Goal: Answer question/provide support: Share knowledge or assist other users

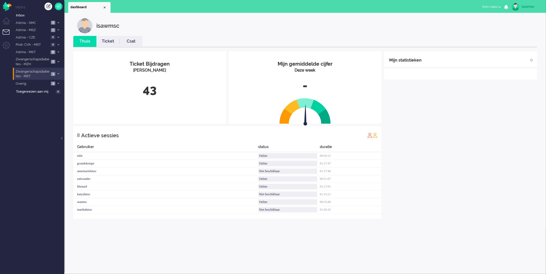
click at [52, 71] on li "Zwangerschapsdiabetes - MST 3" at bounding box center [38, 74] width 51 height 12
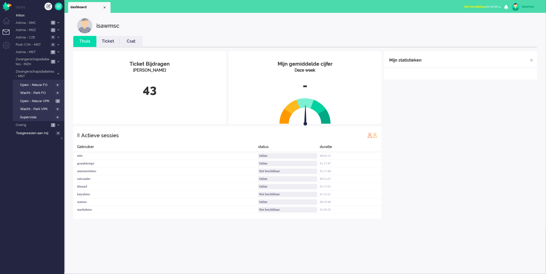
click at [186, 27] on div "isawmsc" at bounding box center [309, 25] width 464 height 15
click at [271, 34] on div "isawmsc Thuis Ticket Csat Mijn gemiddelde cijfer Deze week - Ticket Bijdragen P…" at bounding box center [304, 127] width 471 height 218
click at [55, 99] on span "3" at bounding box center [57, 101] width 4 height 4
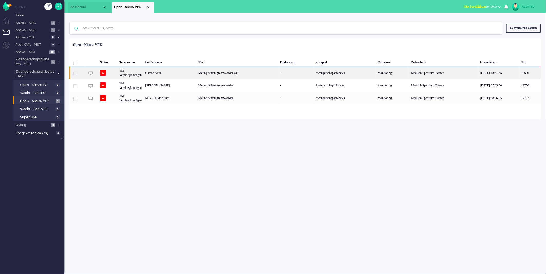
click at [161, 72] on div "Gamze Altun" at bounding box center [169, 73] width 53 height 13
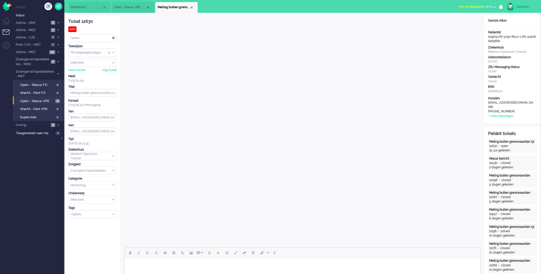
scroll to position [143, 0]
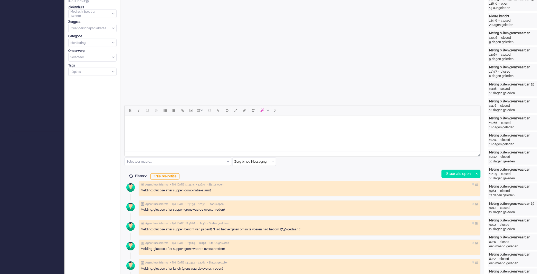
click at [275, 162] on input "text" at bounding box center [254, 162] width 43 height 8
click at [263, 175] on li "uitgaand telefoon" at bounding box center [254, 176] width 43 height 7
click at [452, 174] on div "Stuur als open" at bounding box center [458, 174] width 32 height 8
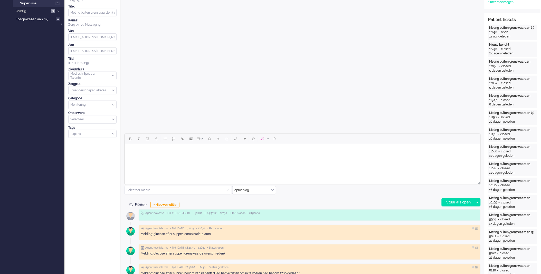
scroll to position [0, 0]
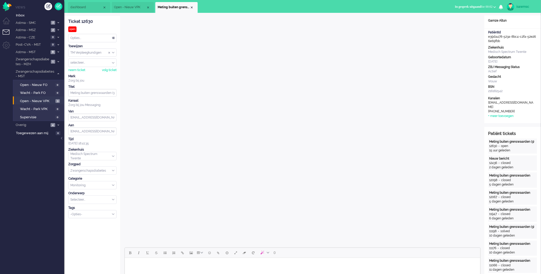
click at [455, 7] on span "In gesprek uitgaand" at bounding box center [468, 7] width 26 height 4
click at [458, 23] on label "Online" at bounding box center [475, 23] width 41 height 4
click at [193, 8] on div "Close tab" at bounding box center [192, 7] width 4 height 4
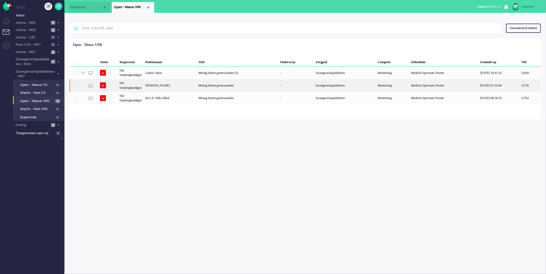
click at [179, 83] on div "Jessica Hendriks" at bounding box center [169, 85] width 53 height 13
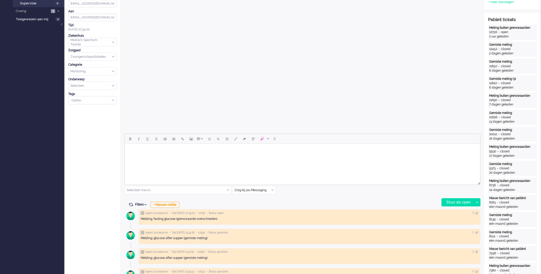
scroll to position [143, 0]
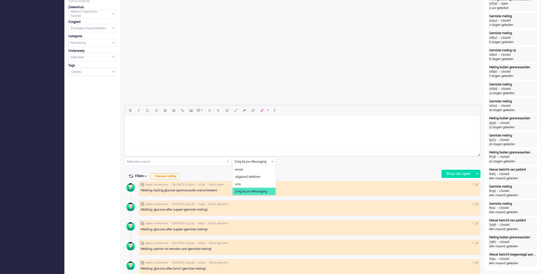
click at [271, 162] on input "text" at bounding box center [254, 162] width 43 height 8
click at [256, 178] on span "uitgaand telefoon" at bounding box center [247, 177] width 25 height 4
click at [451, 176] on div "Stuur als open" at bounding box center [458, 174] width 32 height 8
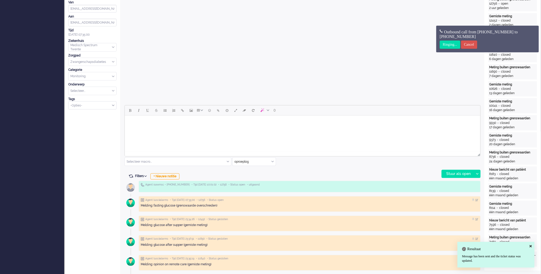
scroll to position [0, 0]
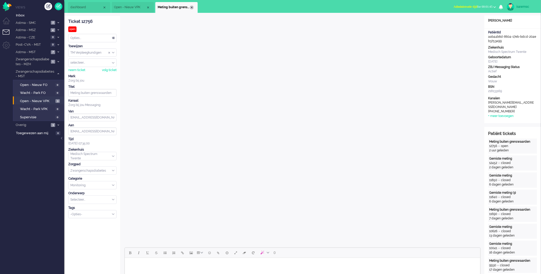
click at [191, 8] on div "Close tab" at bounding box center [192, 7] width 4 height 4
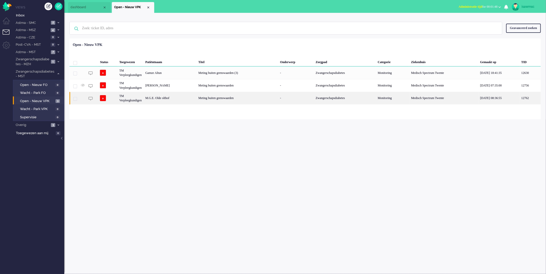
click at [175, 95] on div "M.G.E. Olde olthof" at bounding box center [169, 98] width 53 height 13
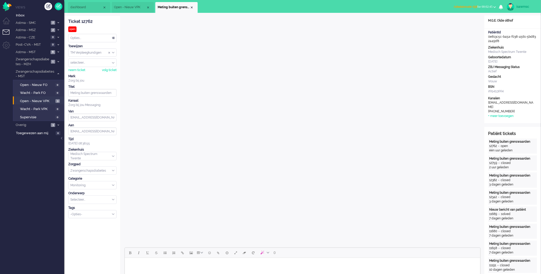
click at [454, 8] on span "Administratie tijd" at bounding box center [466, 7] width 24 height 4
click at [458, 23] on label "Online" at bounding box center [475, 23] width 41 height 4
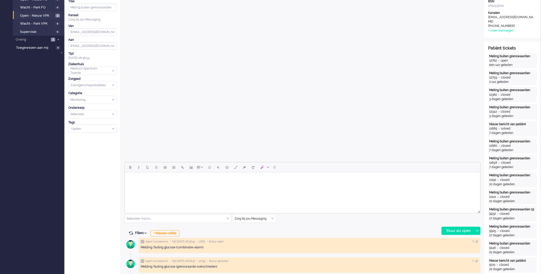
click at [274, 219] on input "text" at bounding box center [254, 219] width 43 height 8
click at [256, 233] on span "uitgaand telefoon" at bounding box center [247, 234] width 25 height 4
click at [448, 233] on div "Stuur als open" at bounding box center [458, 231] width 32 height 8
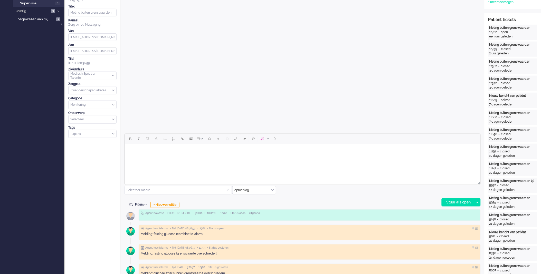
scroll to position [0, 0]
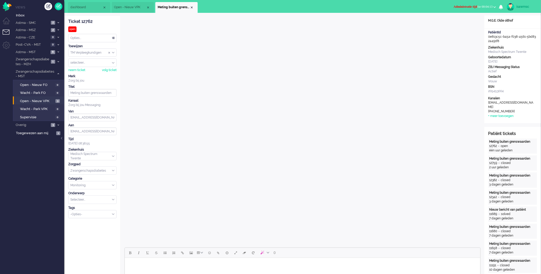
click at [474, 9] on button "Administratie tijd for 00:04:13" at bounding box center [475, 6] width 49 height 7
click at [463, 22] on label "Online" at bounding box center [475, 23] width 41 height 4
click at [191, 8] on div "Close tab" at bounding box center [192, 7] width 4 height 4
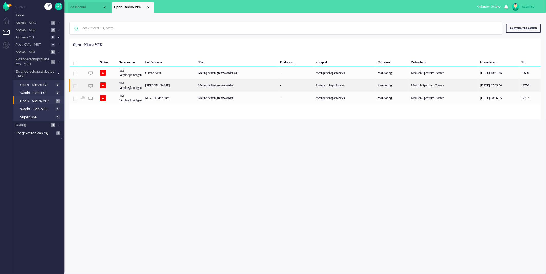
click at [170, 87] on div "Jessica Hendriks" at bounding box center [169, 85] width 53 height 13
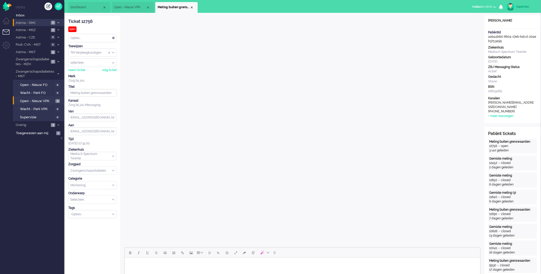
click at [39, 21] on span "Astma - SMC" at bounding box center [32, 23] width 34 height 5
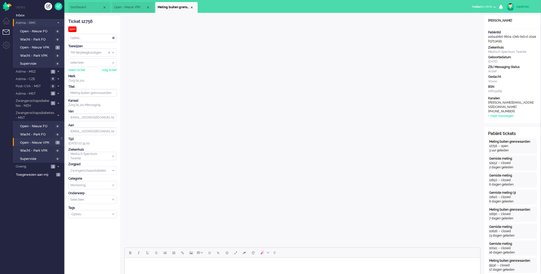
click at [38, 21] on span "Astma - SMC" at bounding box center [35, 23] width 40 height 5
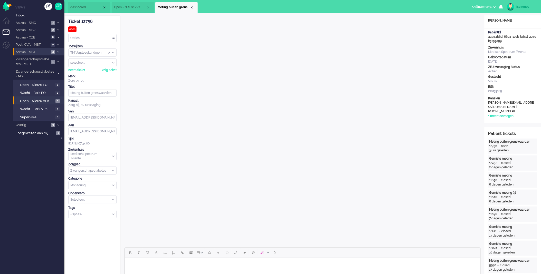
click at [43, 50] on span "Astma - MST" at bounding box center [32, 52] width 34 height 5
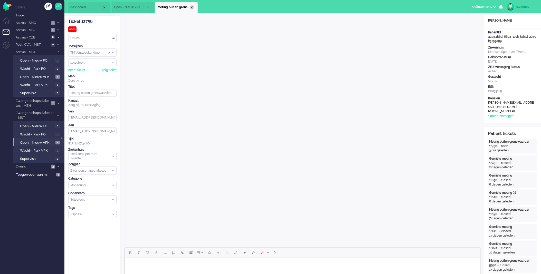
click at [194, 8] on li "Meting buiten grenswaarden" at bounding box center [176, 7] width 42 height 11
click at [193, 7] on div "Close tab" at bounding box center [192, 7] width 4 height 4
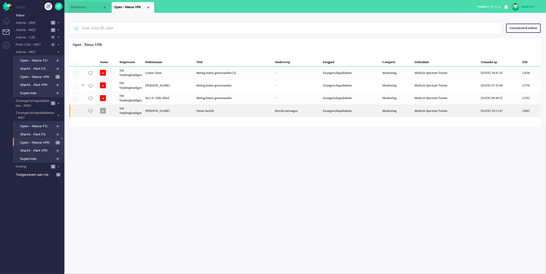
click at [199, 111] on div "Nieuw bericht" at bounding box center [233, 111] width 79 height 13
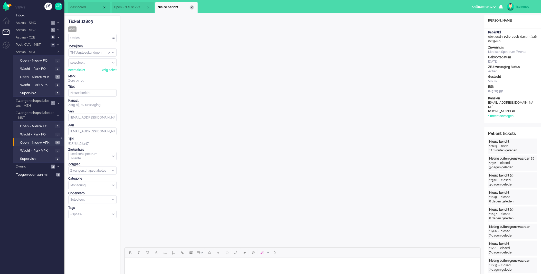
click at [191, 8] on div "Close tab" at bounding box center [192, 7] width 4 height 4
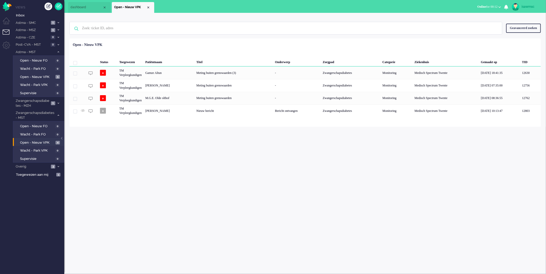
click at [189, 159] on div "isawmsc Thuis Ticket Csat Mijn gemiddelde cijfer Deze week - Ticket Bijdragen P…" at bounding box center [304, 144] width 481 height 262
click at [51, 77] on span "Open - Nieuw VPK" at bounding box center [37, 77] width 34 height 5
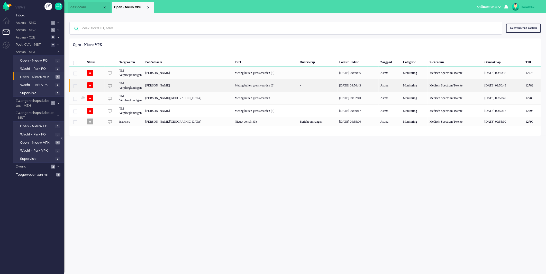
click at [535, 87] on div "12782" at bounding box center [532, 85] width 17 height 13
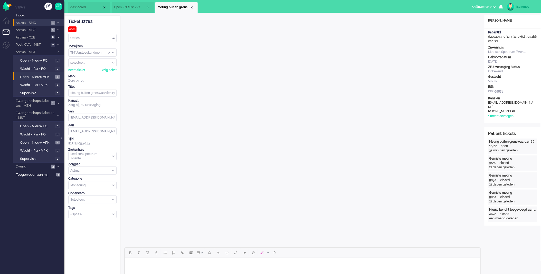
click at [46, 23] on span "Astma - SMC" at bounding box center [32, 23] width 34 height 5
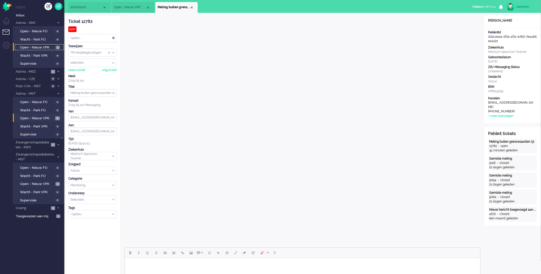
click at [47, 47] on span "Open - Nieuw VPK" at bounding box center [37, 47] width 34 height 5
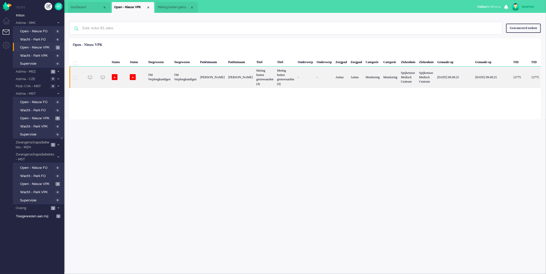
click at [217, 76] on div "Wilhelmus Soer" at bounding box center [212, 78] width 28 height 22
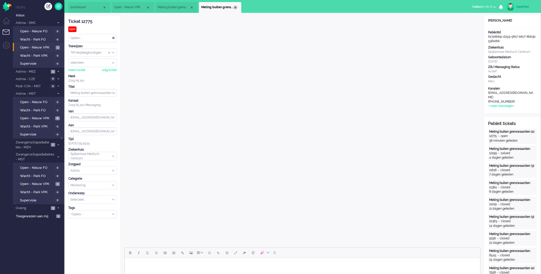
click at [236, 7] on div "Close tab" at bounding box center [236, 7] width 4 height 4
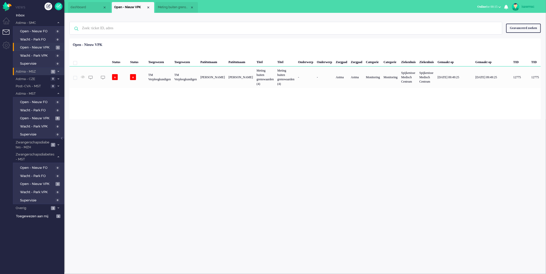
click at [43, 69] on span "Astma - MSZ" at bounding box center [32, 71] width 34 height 5
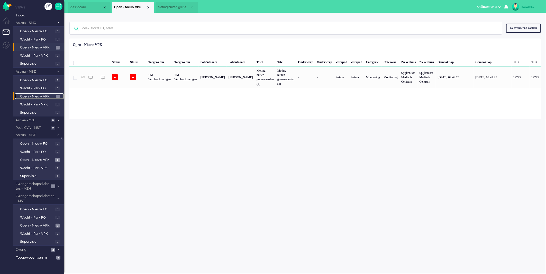
click at [48, 94] on span "Open - Nieuw VPK" at bounding box center [37, 96] width 34 height 5
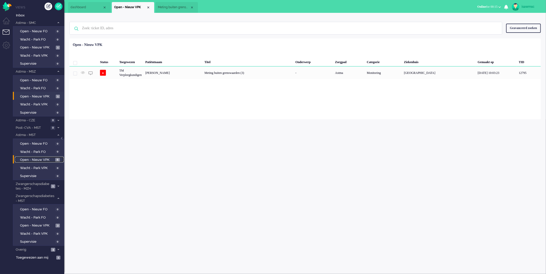
click at [52, 158] on span "Open - Nieuw VPK" at bounding box center [37, 160] width 34 height 5
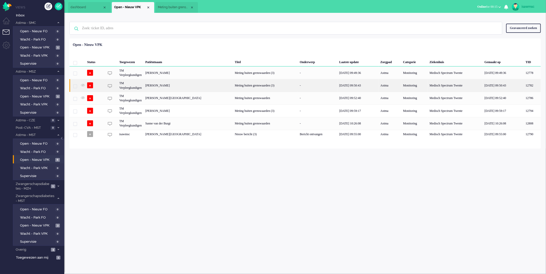
click at [194, 88] on div "[PERSON_NAME]" at bounding box center [187, 85] width 89 height 13
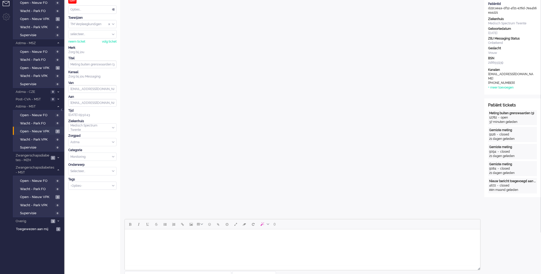
scroll to position [114, 0]
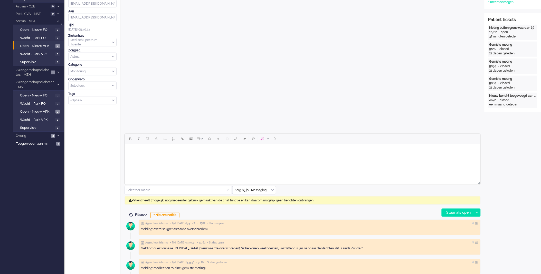
click at [274, 191] on div "Zorg bij jou Messaging" at bounding box center [254, 191] width 43 height 8
click at [294, 190] on div "0 Selecteer macro... Bericht: Astma geen actie Bericht: Beantwoording Bericht: …" at bounding box center [303, 175] width 356 height 83
click at [50, 109] on span "Open - Nieuw VPK" at bounding box center [37, 111] width 34 height 5
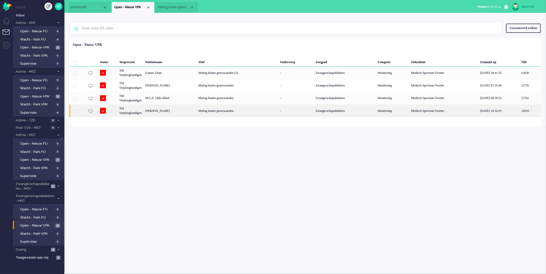
click at [191, 111] on div "Iris Maria Oude Maatman" at bounding box center [169, 111] width 53 height 13
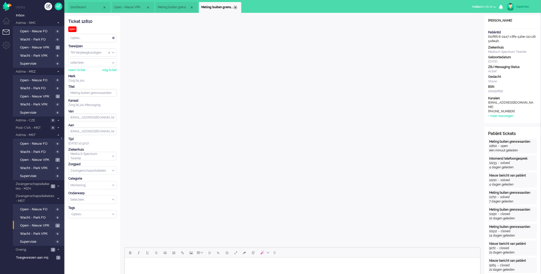
click at [234, 6] on div "Close tab" at bounding box center [236, 7] width 4 height 4
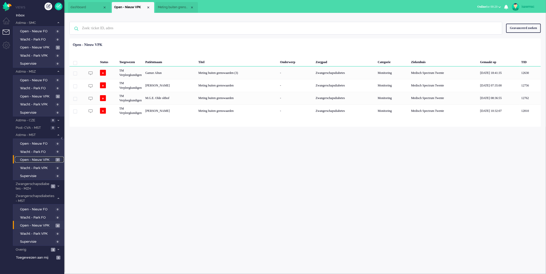
click at [53, 158] on span "Open - Nieuw VPK" at bounding box center [37, 160] width 34 height 5
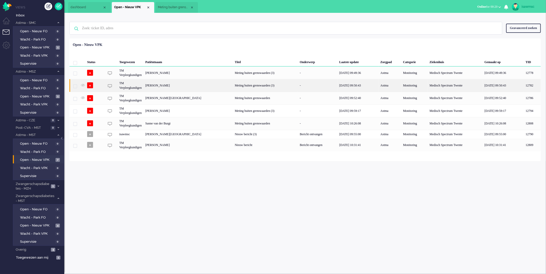
click at [285, 82] on div "Meting buiten grenswaarden (3)" at bounding box center [265, 85] width 65 height 13
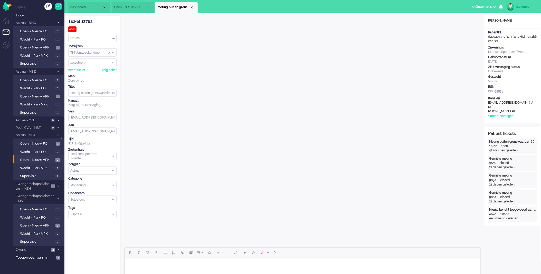
scroll to position [86, 0]
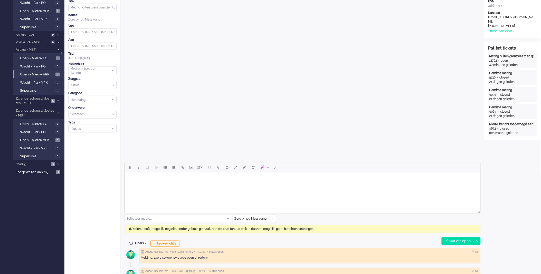
click at [273, 219] on div "Zorg bij jou Messaging" at bounding box center [254, 219] width 43 height 8
click at [263, 234] on li "uitgaand telefoon" at bounding box center [254, 233] width 43 height 7
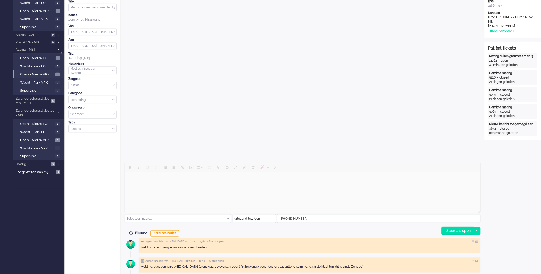
click at [460, 229] on div "Stuur als open" at bounding box center [458, 231] width 32 height 8
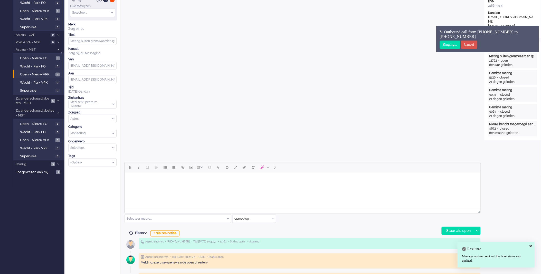
scroll to position [0, 0]
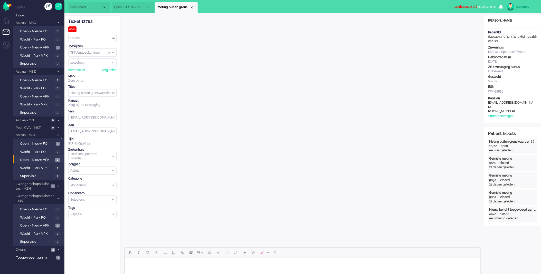
click at [453, 4] on button "Administratie tijd for 00:03:08" at bounding box center [475, 6] width 49 height 7
click at [461, 23] on label "Online" at bounding box center [475, 23] width 41 height 4
click at [113, 63] on div "selecteer..." at bounding box center [93, 63] width 48 height 8
click at [113, 63] on span "Assign User" at bounding box center [113, 63] width 3 height 4
click at [114, 53] on div "TM Verpleegkundigen" at bounding box center [93, 53] width 48 height 8
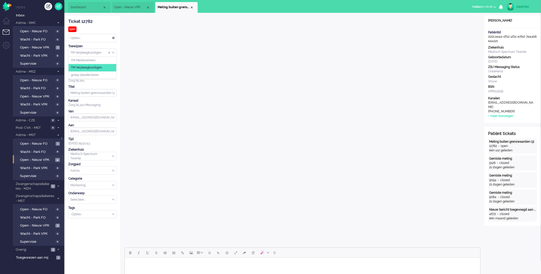
click at [114, 53] on span "Assign Group" at bounding box center [113, 53] width 3 height 4
click at [109, 214] on input "Select Tags" at bounding box center [91, 214] width 40 height 4
click at [98, 220] on li "supervisie" at bounding box center [93, 222] width 48 height 7
click at [191, 9] on div "Close tab" at bounding box center [192, 7] width 4 height 4
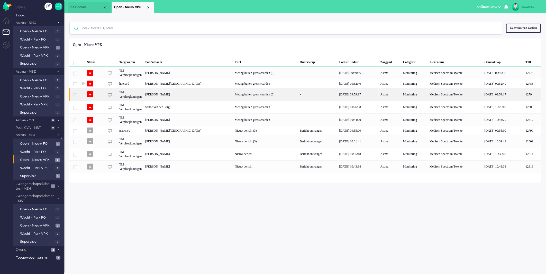
click at [200, 96] on div "Marcel Aarsen" at bounding box center [187, 94] width 89 height 13
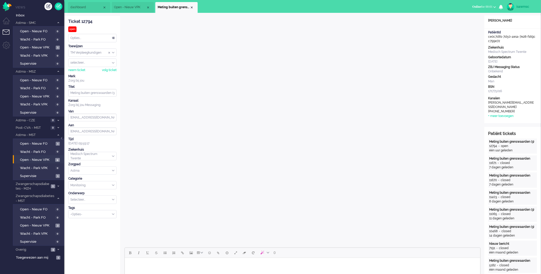
scroll to position [86, 0]
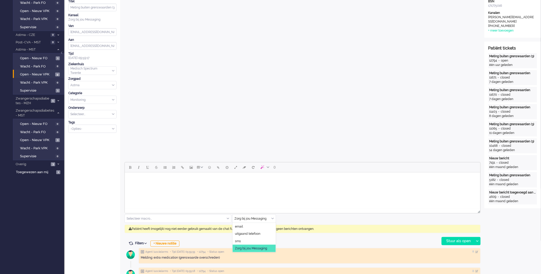
click at [273, 219] on div "Zorg bij jou Messaging" at bounding box center [254, 219] width 43 height 8
click at [258, 235] on span "uitgaand telefoon" at bounding box center [247, 234] width 25 height 4
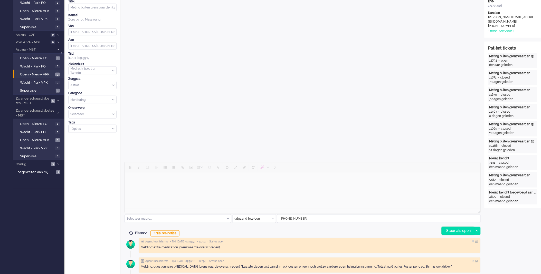
click at [449, 229] on div "Stuur als open" at bounding box center [458, 231] width 32 height 8
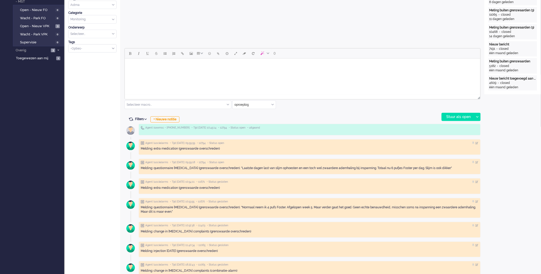
scroll to position [171, 0]
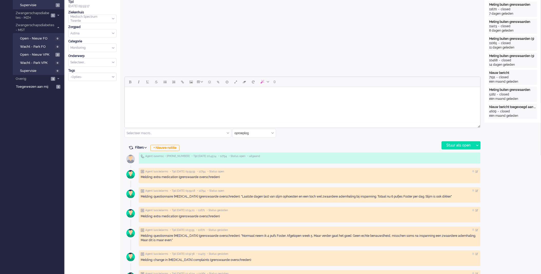
click at [277, 100] on html at bounding box center [303, 93] width 356 height 13
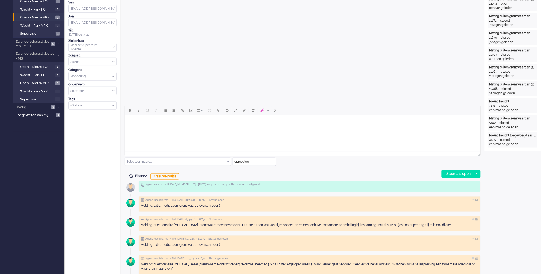
scroll to position [0, 0]
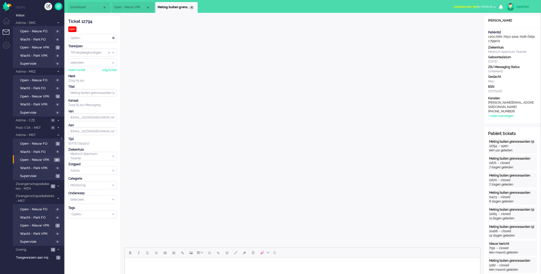
click at [191, 7] on div "Close tab" at bounding box center [192, 7] width 4 height 4
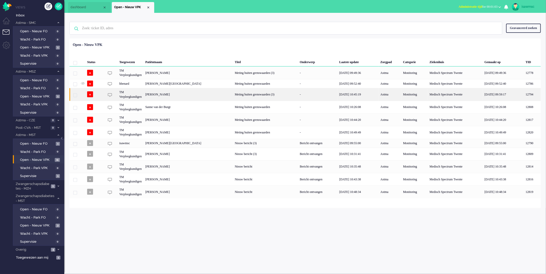
click at [175, 101] on div "Sanne van der Burgt" at bounding box center [187, 107] width 89 height 13
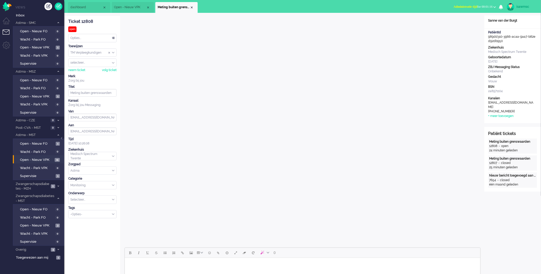
click at [479, 5] on span "Administratie tijd for 00:01:16" at bounding box center [473, 7] width 39 height 4
click at [466, 23] on label "Online" at bounding box center [475, 23] width 41 height 4
click at [192, 8] on div "Close tab" at bounding box center [192, 7] width 4 height 4
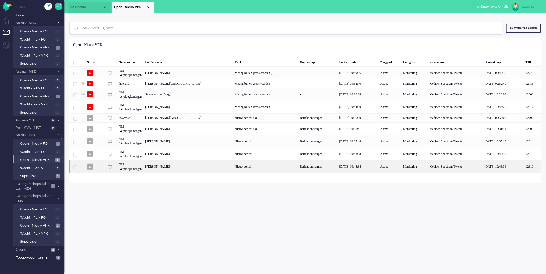
click at [188, 167] on div "[PERSON_NAME]" at bounding box center [187, 167] width 89 height 13
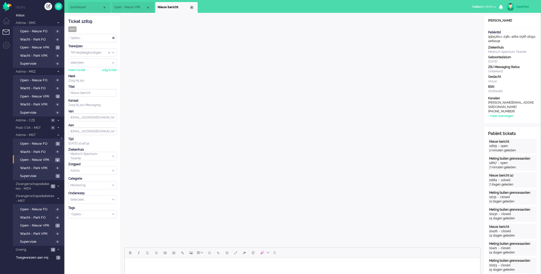
click at [191, 8] on div "Close tab" at bounding box center [192, 7] width 4 height 4
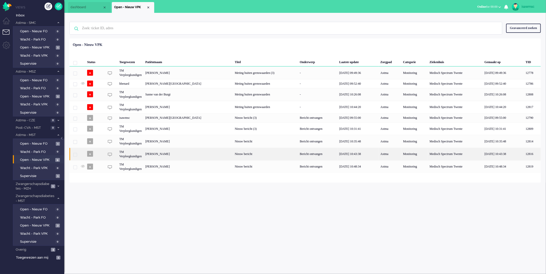
click at [192, 155] on div "Jolin Elisabeth Maria Djong" at bounding box center [187, 154] width 89 height 13
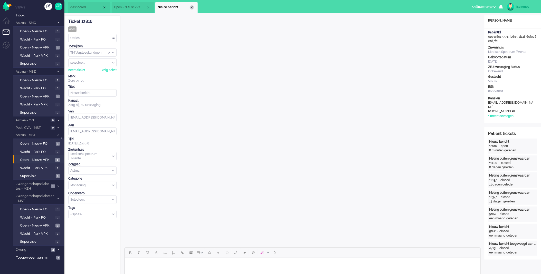
click at [191, 7] on div "Close tab" at bounding box center [192, 7] width 4 height 4
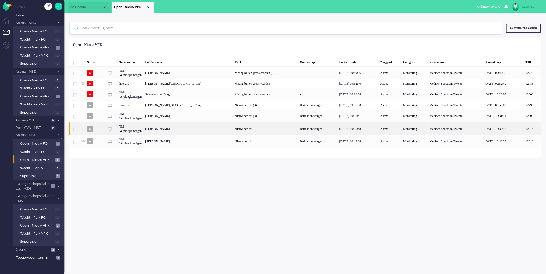
click at [178, 130] on div "Tanja van Aken" at bounding box center [187, 129] width 89 height 13
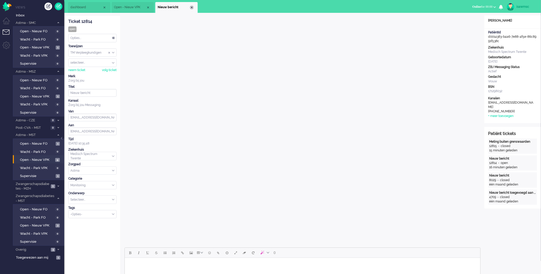
click at [191, 6] on div "Close tab" at bounding box center [192, 7] width 4 height 4
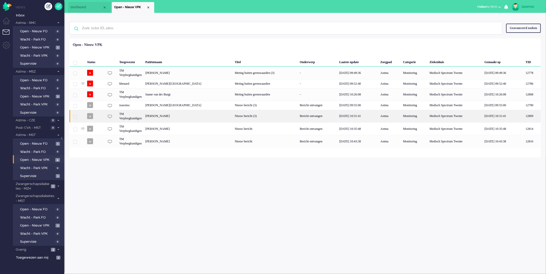
click at [198, 117] on div "Henriëtte Maria Kleinherenbrink" at bounding box center [187, 116] width 89 height 13
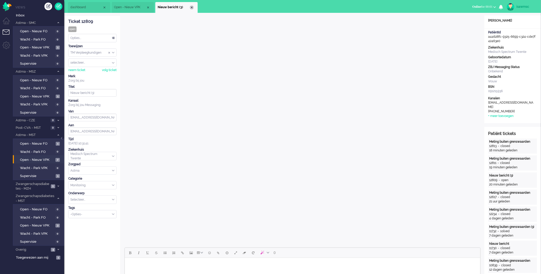
click at [191, 7] on div "Close tab" at bounding box center [192, 7] width 4 height 4
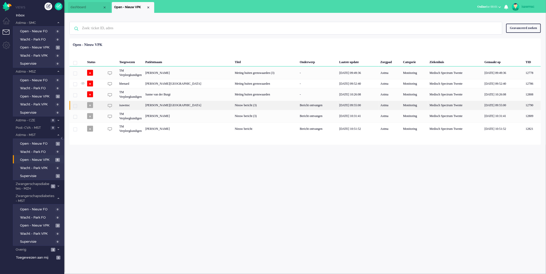
click at [193, 107] on div "N. Everaarts" at bounding box center [187, 105] width 89 height 9
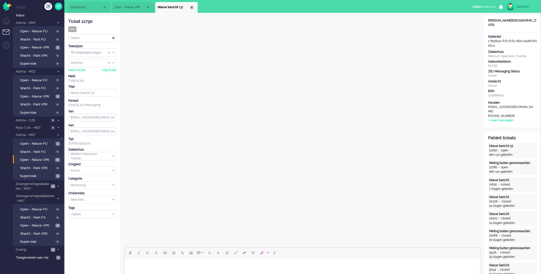
click at [191, 6] on div "Close tab" at bounding box center [192, 7] width 4 height 4
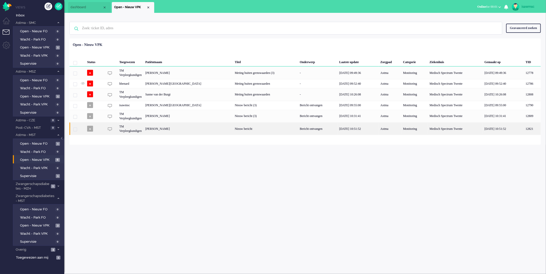
click at [210, 128] on div "[PERSON_NAME]" at bounding box center [187, 129] width 89 height 13
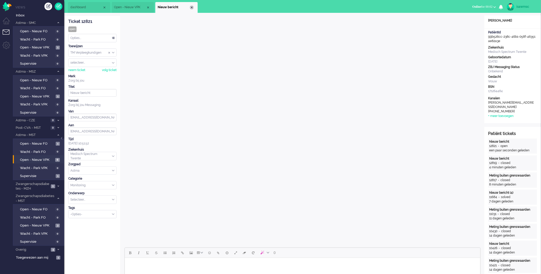
click at [193, 7] on div "Close tab" at bounding box center [192, 7] width 4 height 4
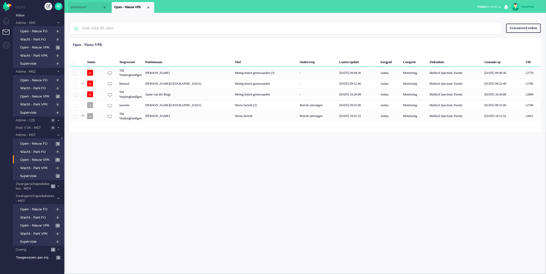
click at [181, 178] on div "isawmsc Thuis Ticket Csat Mijn gemiddelde cijfer Deze week - Ticket Bijdragen P…" at bounding box center [304, 144] width 481 height 262
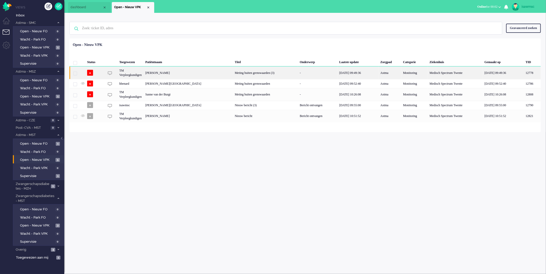
click at [191, 73] on div "Evelyn Wilhelmina Maria Rikkink" at bounding box center [187, 73] width 89 height 13
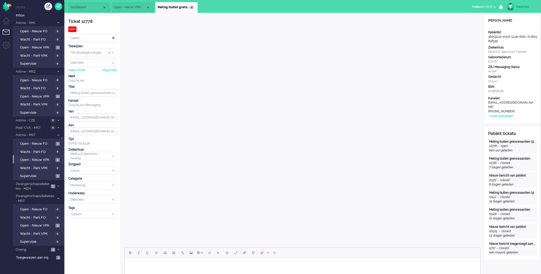
click at [192, 6] on div "Close tab" at bounding box center [192, 7] width 4 height 4
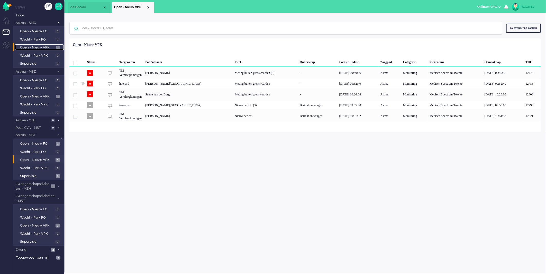
click at [54, 47] on span "Open - Nieuw VPK" at bounding box center [37, 47] width 34 height 5
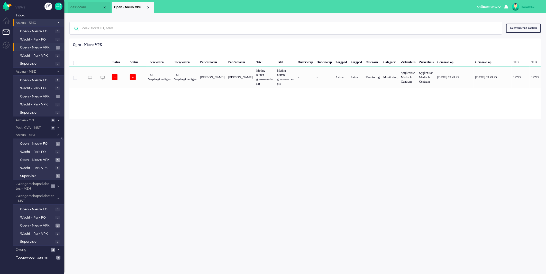
click at [58, 22] on icon at bounding box center [59, 23] width 2 height 2
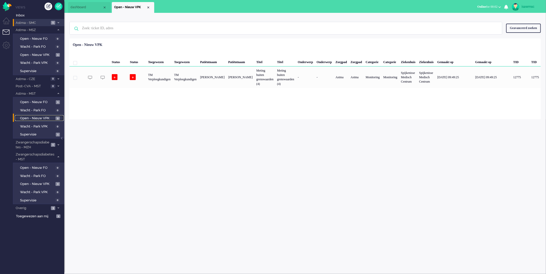
click at [51, 117] on span "Open - Nieuw VPK" at bounding box center [37, 118] width 34 height 5
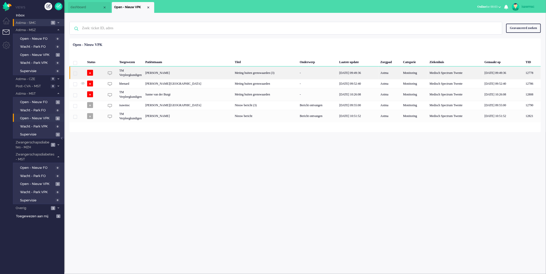
click at [212, 73] on div "Evelyn Wilhelmina Maria Rikkink" at bounding box center [187, 73] width 89 height 13
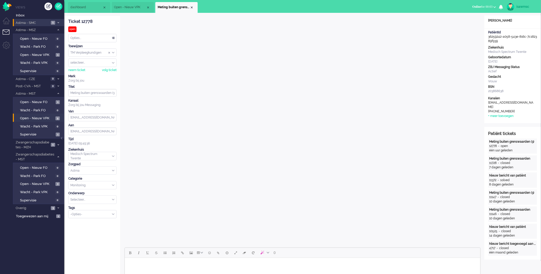
scroll to position [114, 0]
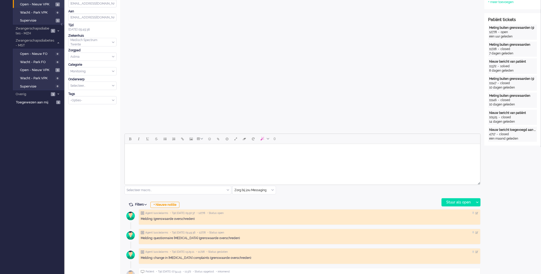
click at [273, 190] on div "Zorg bij jou Messaging" at bounding box center [254, 191] width 43 height 8
click at [262, 204] on li "uitgaand telefoon" at bounding box center [254, 205] width 43 height 7
click at [456, 204] on div "Stuur als open" at bounding box center [458, 203] width 32 height 8
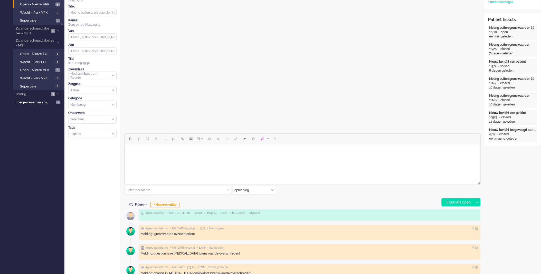
click at [212, 150] on body "Rich Text Area. Press ALT-0 for help." at bounding box center [303, 150] width 352 height 9
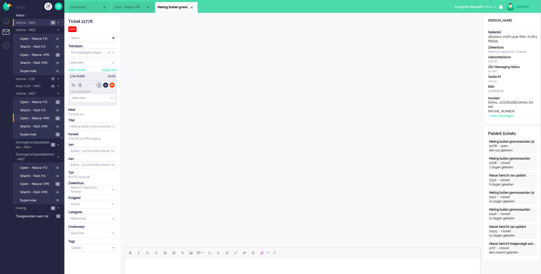
click at [45, 232] on ul "Views Inbox Astma - SMC 1 Open - Nieuw FO 0 Wacht - Park FO 0" at bounding box center [38, 137] width 51 height 274
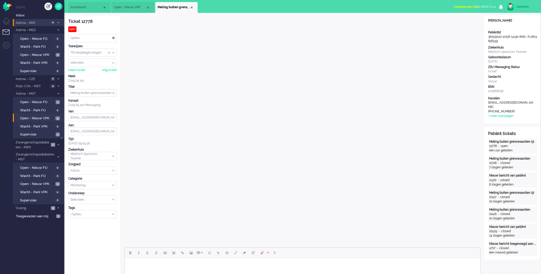
click at [456, 4] on button "Administratie tijd for 00:01:13" at bounding box center [475, 6] width 49 height 7
click at [457, 23] on label "Online" at bounding box center [475, 23] width 41 height 4
click at [191, 7] on div "Close tab" at bounding box center [192, 7] width 4 height 4
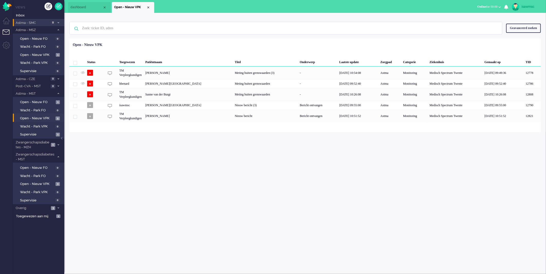
click at [215, 45] on div "Status Toegewezen Patiëntnaam Titel Onderwerp Laatste update Zorgpad Categorie …" at bounding box center [304, 81] width 471 height 82
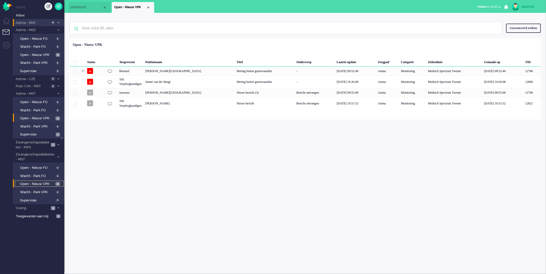
click at [53, 182] on span "Open - Nieuw VPK" at bounding box center [37, 184] width 34 height 5
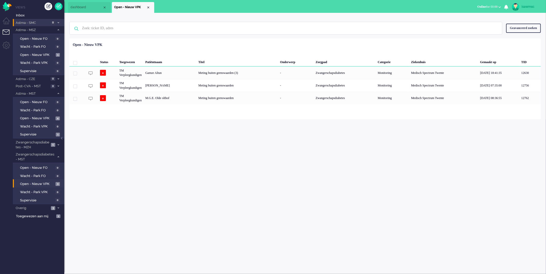
click at [242, 55] on div "Geselecteerd 0 Set Status: open pending holding solved Verwijder Selecteer... U…" at bounding box center [304, 51] width 471 height 10
click at [53, 53] on span "Open - Nieuw VPK" at bounding box center [37, 55] width 34 height 5
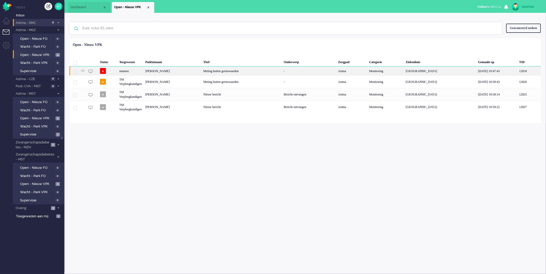
click at [171, 71] on div "Kátia Patrícia Delgado Dos Santos" at bounding box center [172, 71] width 58 height 9
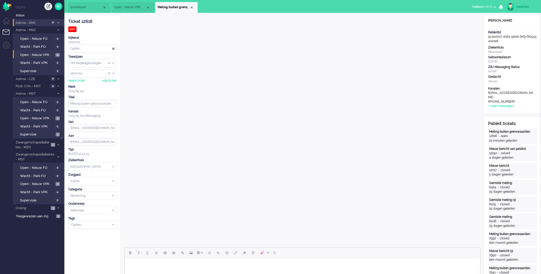
click at [193, 6] on div "Close tab" at bounding box center [192, 7] width 4 height 4
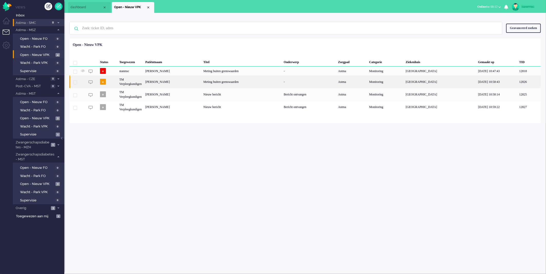
click at [192, 79] on div "Francis den Ouden" at bounding box center [172, 82] width 58 height 13
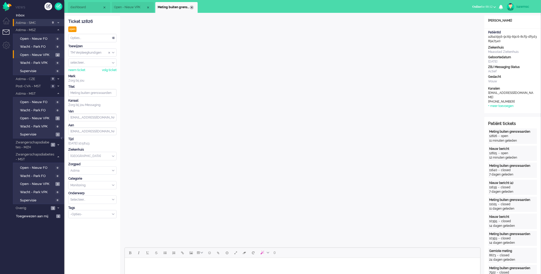
click at [193, 8] on div "Close tab" at bounding box center [192, 7] width 4 height 4
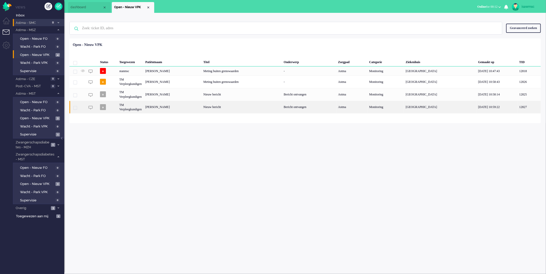
click at [190, 107] on div "Margaretha Johanna Heijkoop" at bounding box center [172, 107] width 58 height 13
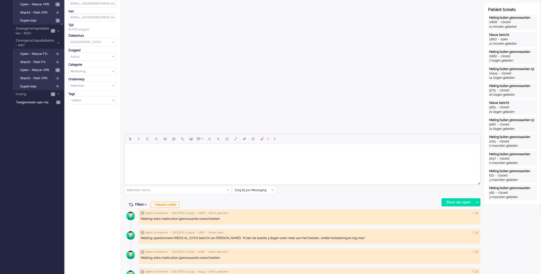
scroll to position [29, 0]
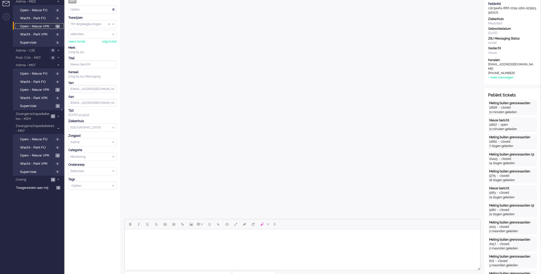
click at [52, 23] on link "Open - Nieuw VPK 4" at bounding box center [39, 26] width 49 height 6
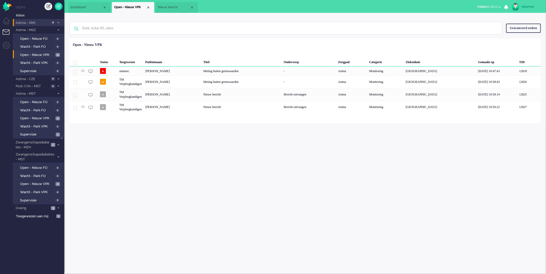
click at [168, 53] on div "Geselecteerd 0 Set Status: open pending holding solved Verwijder Selecteer... U…" at bounding box center [304, 51] width 471 height 10
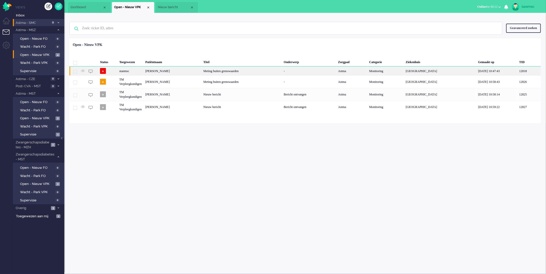
click at [174, 72] on div "Kátia Patrícia Delgado Dos Santos" at bounding box center [172, 71] width 58 height 9
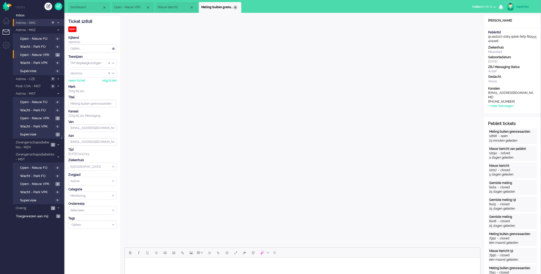
click at [235, 9] on div "Close tab" at bounding box center [236, 7] width 4 height 4
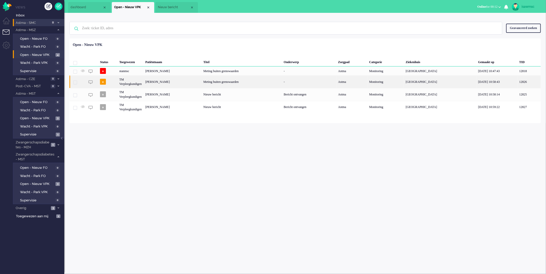
click at [178, 83] on div "Francis den Ouden" at bounding box center [172, 82] width 58 height 13
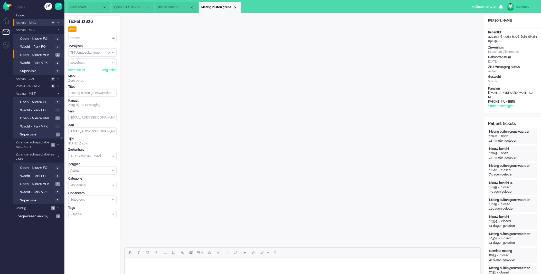
click at [99, 37] on div "Opties..." at bounding box center [93, 38] width 48 height 8
click at [89, 72] on li "Opgelost" at bounding box center [93, 74] width 48 height 7
click at [233, 7] on span "Meting buiten grenswaarden" at bounding box center [217, 7] width 32 height 4
click at [236, 7] on div "Close tab" at bounding box center [236, 7] width 4 height 4
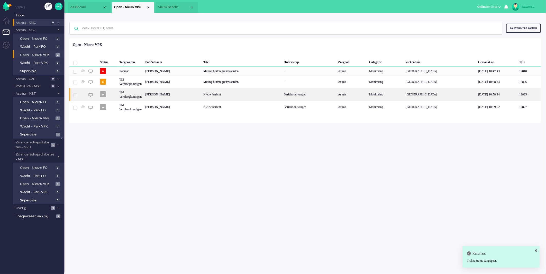
click at [199, 94] on div "Francis den Ouden" at bounding box center [172, 94] width 58 height 13
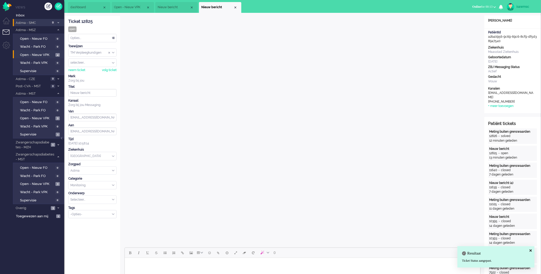
click at [110, 36] on div "Opties..." at bounding box center [93, 38] width 48 height 8
click at [99, 37] on div "Opties..." at bounding box center [93, 38] width 48 height 8
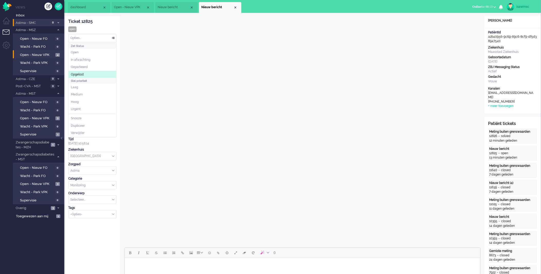
click at [85, 75] on li "Opgelost" at bounding box center [93, 74] width 48 height 7
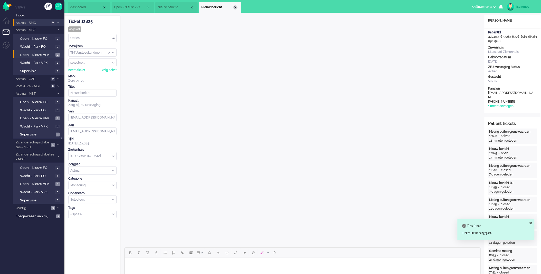
click at [235, 6] on div "Close tab" at bounding box center [236, 7] width 4 height 4
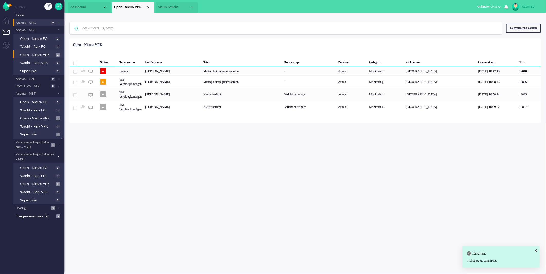
click at [206, 169] on div "isawmsc Thuis Ticket Csat Mijn gemiddelde cijfer Deze week - Ticket Bijdragen P…" at bounding box center [304, 144] width 481 height 262
click at [191, 7] on div "Close tab" at bounding box center [192, 7] width 4 height 4
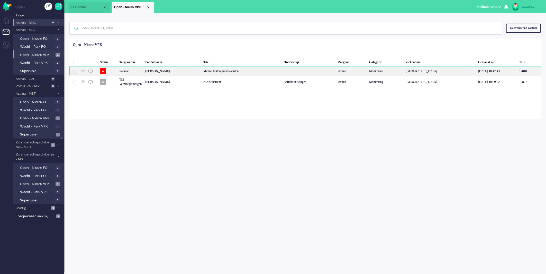
click at [132, 73] on div "stanmsc" at bounding box center [130, 71] width 26 height 9
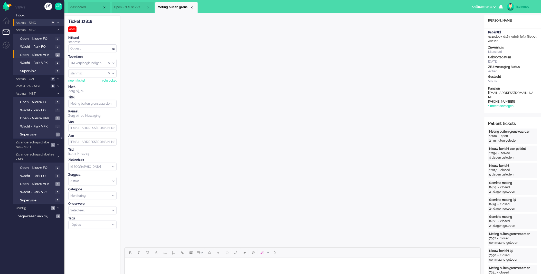
click at [81, 49] on div "Opties..." at bounding box center [93, 49] width 48 height 8
click at [83, 84] on span "Opgelost" at bounding box center [77, 85] width 13 height 4
click at [191, 7] on div "Close tab" at bounding box center [192, 7] width 4 height 4
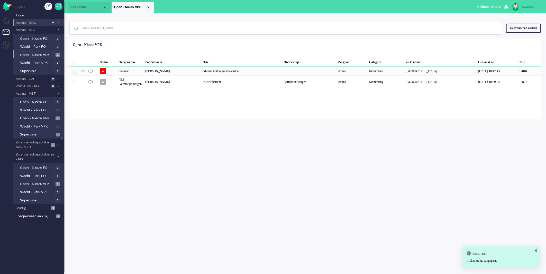
click at [132, 116] on div "Loading... Status Toegewezen Patiëntnaam Titel Onderwerp Zorgpad Categorie Ziek…" at bounding box center [304, 79] width 471 height 81
click at [46, 117] on span "Open - Nieuw VPK" at bounding box center [37, 118] width 34 height 5
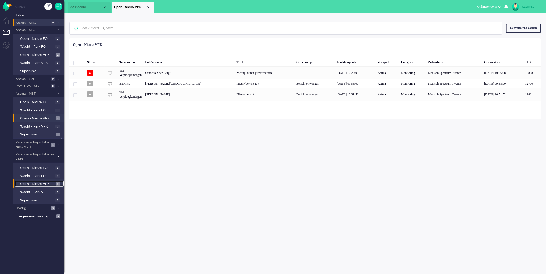
click at [59, 182] on span "3" at bounding box center [57, 184] width 4 height 4
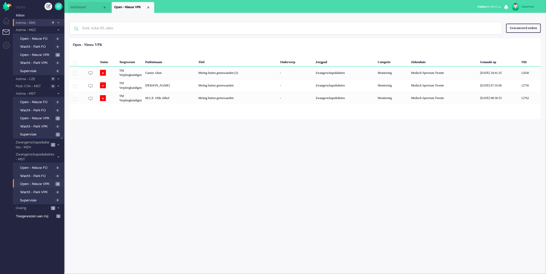
click at [173, 178] on div "isawmsc Thuis Ticket Csat Mijn gemiddelde cijfer Deze week - Ticket Bijdragen P…" at bounding box center [304, 144] width 481 height 262
click at [153, 148] on div "isawmsc Thuis Ticket Csat Mijn gemiddelde cijfer Deze week - Ticket Bijdragen P…" at bounding box center [304, 144] width 481 height 262
click at [52, 183] on span "Open - Nieuw VPK" at bounding box center [37, 184] width 34 height 5
click at [202, 53] on div "Geselecteerd 0 Set Status: open pending holding solved Verwijder Selecteer... U…" at bounding box center [304, 51] width 471 height 10
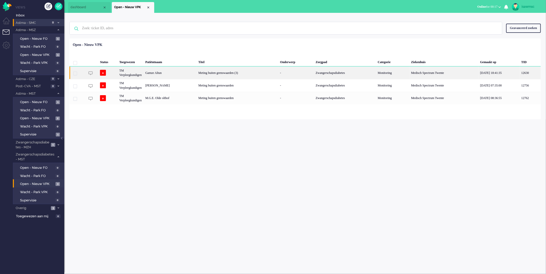
click at [192, 74] on div "Gamze Altun" at bounding box center [169, 73] width 53 height 13
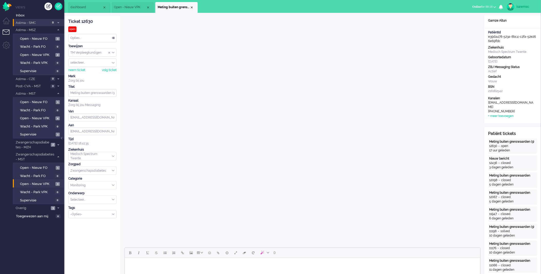
click at [44, 117] on span "Open - Nieuw VPK" at bounding box center [37, 118] width 34 height 5
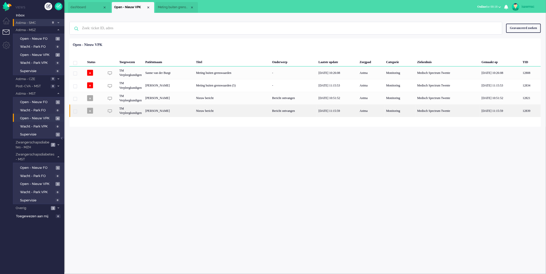
click at [225, 109] on div "Nieuw bericht" at bounding box center [232, 111] width 76 height 13
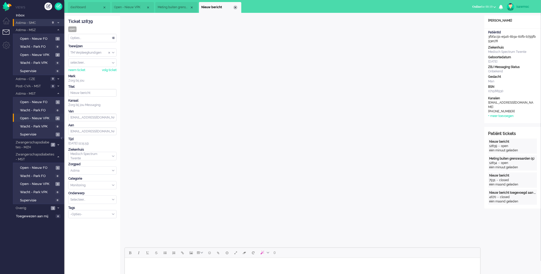
click at [235, 7] on div "Close tab" at bounding box center [236, 7] width 4 height 4
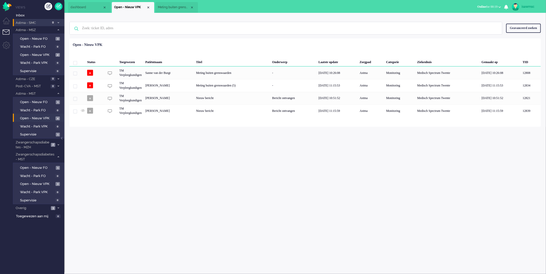
click at [225, 8] on ul "dashboard Open - Nieuw VPK" at bounding box center [255, 6] width 374 height 13
click at [163, 183] on div "isawmsc Thuis Ticket Csat Mijn gemiddelde cijfer Deze week - Ticket Bijdragen P…" at bounding box center [304, 144] width 481 height 262
click at [190, 8] on div "Close tab" at bounding box center [192, 7] width 4 height 4
click at [190, 8] on ul "dashboard Open - Nieuw VPK" at bounding box center [255, 6] width 374 height 13
click at [153, 145] on div "isawmsc Thuis Ticket Csat Mijn gemiddelde cijfer Deze week - Ticket Bijdragen P…" at bounding box center [304, 144] width 481 height 262
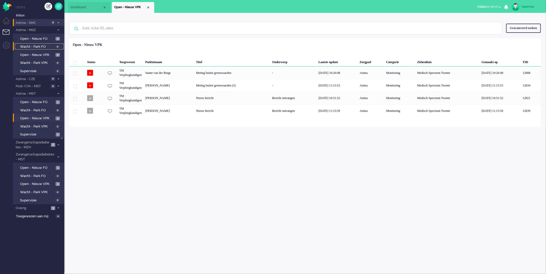
click at [48, 49] on span "Wacht - Park FO" at bounding box center [37, 46] width 34 height 5
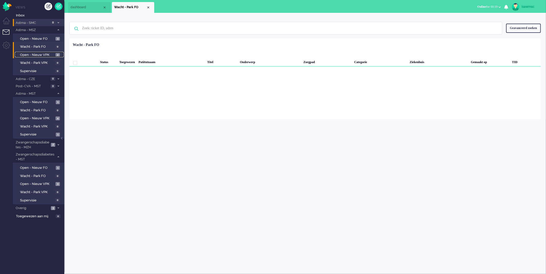
click at [50, 53] on span "Open - Nieuw VPK" at bounding box center [37, 55] width 34 height 5
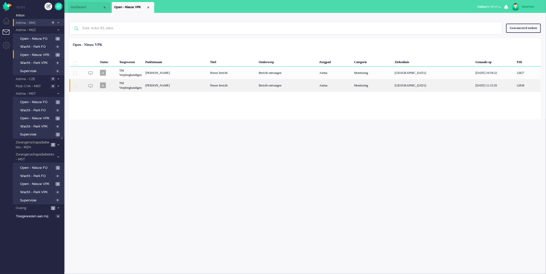
click at [174, 84] on div "Frans Weller" at bounding box center [175, 85] width 65 height 13
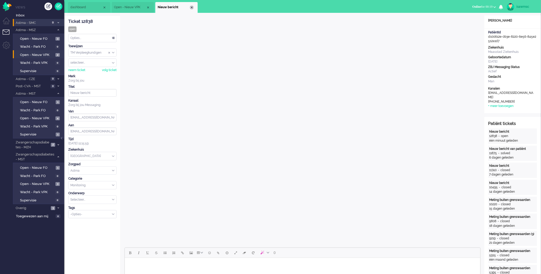
click at [192, 8] on div "Close tab" at bounding box center [192, 7] width 4 height 4
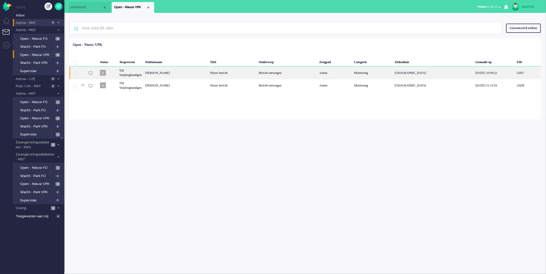
click at [188, 72] on div "Margaretha Johanna Heijkoop" at bounding box center [175, 73] width 65 height 13
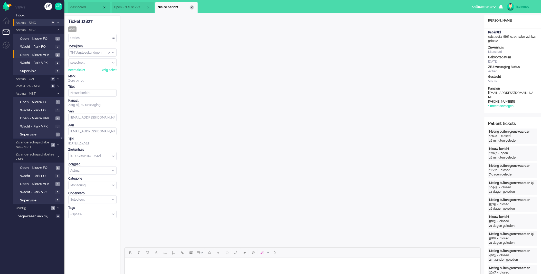
click at [192, 8] on div "Close tab" at bounding box center [192, 7] width 4 height 4
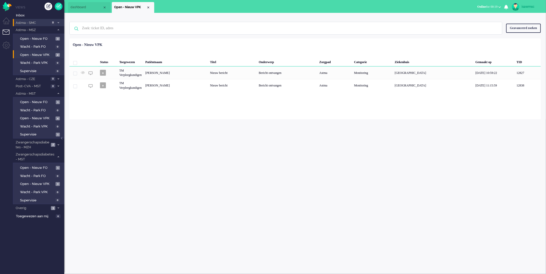
click at [87, 119] on div "isawmsc Thuis Ticket Csat Mijn gemiddelde cijfer Deze week - Ticket Bijdragen P…" at bounding box center [304, 144] width 481 height 262
click at [53, 182] on span "Open - Nieuw VPK" at bounding box center [37, 184] width 34 height 5
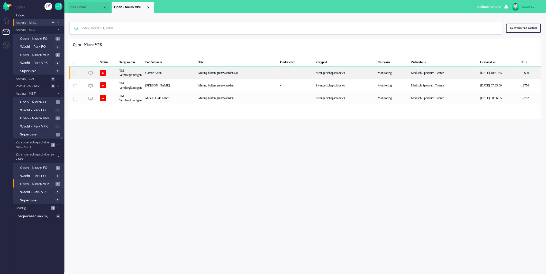
click at [159, 75] on div "Gamze Altun" at bounding box center [169, 73] width 53 height 13
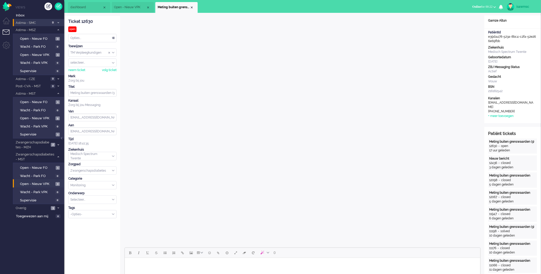
click at [193, 8] on div "Close tab" at bounding box center [192, 7] width 4 height 4
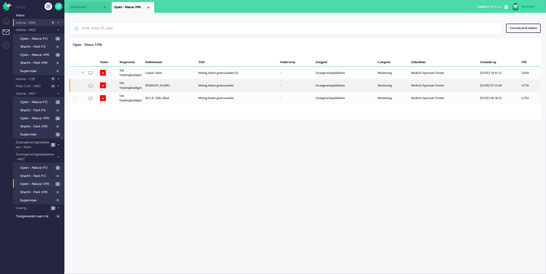
click at [177, 89] on div "Jessica Hendriks" at bounding box center [169, 85] width 53 height 13
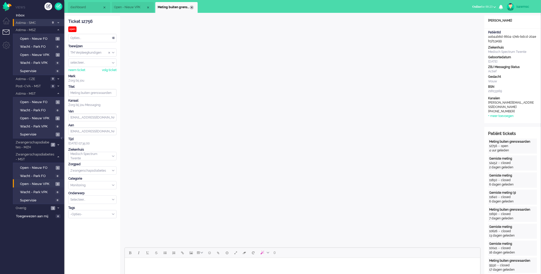
click at [193, 8] on div "Close tab" at bounding box center [192, 7] width 4 height 4
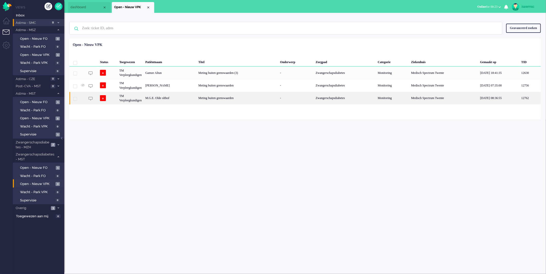
click at [176, 100] on div "M.G.E. Olde olthof" at bounding box center [169, 98] width 53 height 13
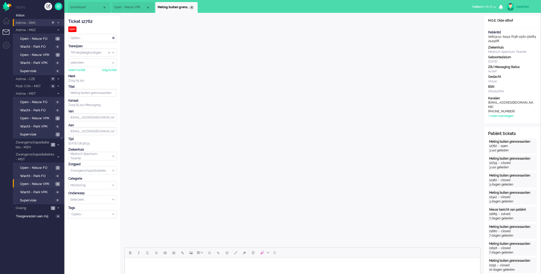
click at [193, 6] on div "Close tab" at bounding box center [192, 7] width 4 height 4
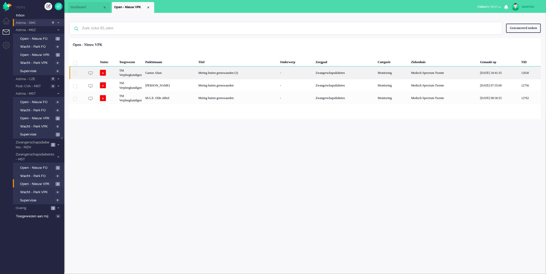
click at [170, 73] on div "Gamze Altun" at bounding box center [169, 73] width 53 height 13
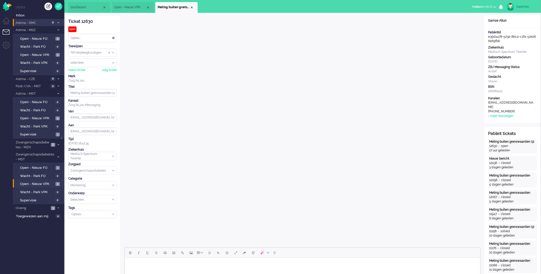
scroll to position [114, 0]
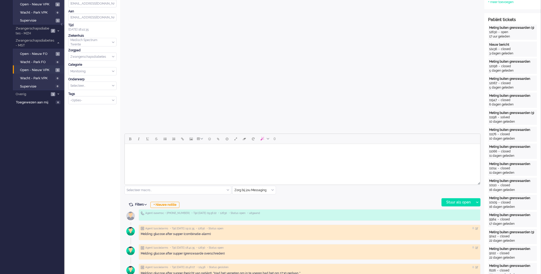
click at [219, 148] on body "Rich Text Area. Press ALT-0 for help." at bounding box center [303, 150] width 352 height 9
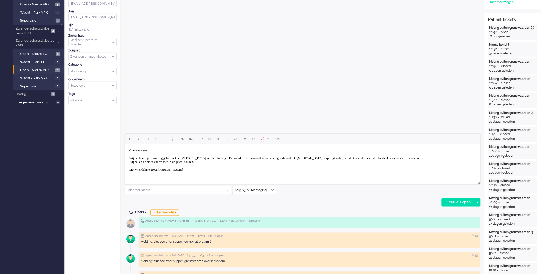
click at [220, 163] on body "Goedemorgen, Wij hebben zojuist overleg gehad met de diabetes verpleegkundige. …" at bounding box center [303, 160] width 352 height 28
click at [219, 163] on body "Goedemorgen, Wij hebben zojuist overleg gehad met de diabetes verpleegkundige. …" at bounding box center [303, 160] width 352 height 28
click at [215, 162] on body "Goedemorgen, Wij hebben zojuist overleg gehad met de diabetes verpleegkundige. …" at bounding box center [303, 160] width 352 height 28
click at [214, 162] on body "Goedemorgen, Wij hebben zojuist overleg gehad met de diabetes verpleegkundige. …" at bounding box center [303, 160] width 352 height 28
click at [316, 162] on body "Goedemorgen, Wij hebben zojuist overleg gehad met de diabetes verpleegkundige. …" at bounding box center [303, 160] width 352 height 28
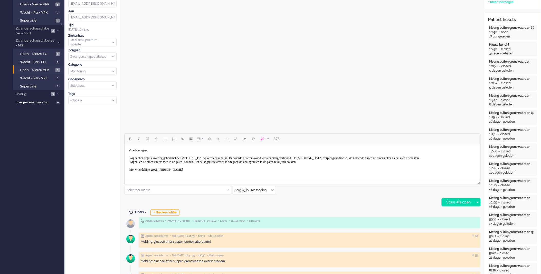
click at [341, 162] on body "Goedemorgen, Wij hebben zojuist overleg gehad met de diabetes verpleegkundige. …" at bounding box center [303, 160] width 352 height 28
click at [459, 200] on div "Stuur als open" at bounding box center [458, 203] width 32 height 8
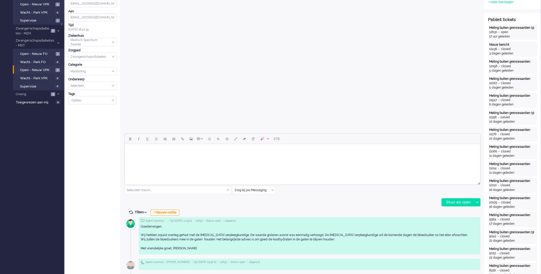
scroll to position [0, 0]
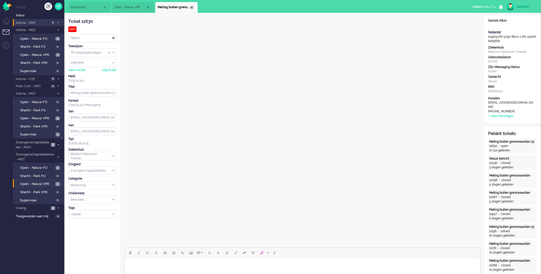
click at [191, 7] on div "Close tab" at bounding box center [192, 7] width 4 height 4
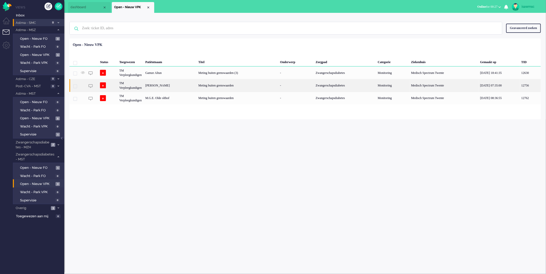
click at [214, 85] on div "Meting buiten grenswaarden" at bounding box center [238, 85] width 82 height 13
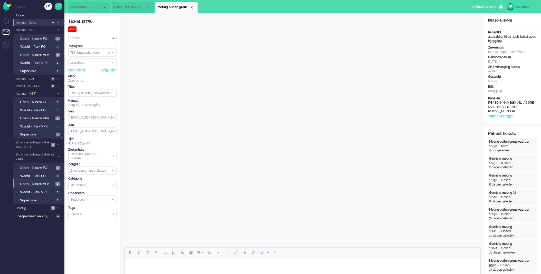
scroll to position [114, 0]
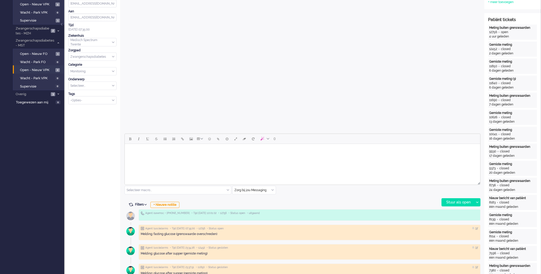
click at [185, 156] on html at bounding box center [303, 150] width 356 height 13
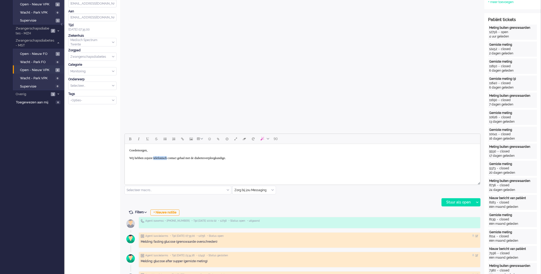
drag, startPoint x: 175, startPoint y: 157, endPoint x: 159, endPoint y: 158, distance: 16.2
click at [159, 158] on body "Goedemorgen, Wij hebben zojuist telefonisch contact gehad met de diabetesverple…" at bounding box center [303, 154] width 352 height 17
drag, startPoint x: 182, startPoint y: 157, endPoint x: 173, endPoint y: 159, distance: 9.3
click at [173, 159] on body "Goedemorgen, Wij hebben zojuist overleg contact gehad met de diabetesverpleegku…" at bounding box center [303, 154] width 352 height 17
drag, startPoint x: 183, startPoint y: 157, endPoint x: 171, endPoint y: 158, distance: 12.6
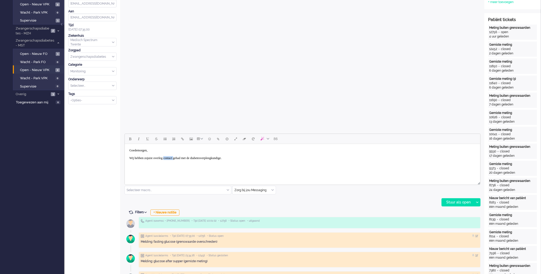
click at [171, 158] on body "Goedemorgen, Wij hebben zojuist overleg contact gehad met de diabetesverpleegku…" at bounding box center [303, 154] width 352 height 17
click at [240, 158] on body "Goedemorgen, Wij hebben zojuist overleg gehad met de diabetesverpleegkundige." at bounding box center [303, 154] width 352 height 17
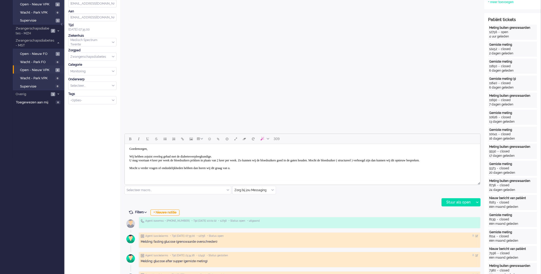
scroll to position [2, 0]
click at [457, 204] on div "Stuur als open" at bounding box center [458, 203] width 32 height 8
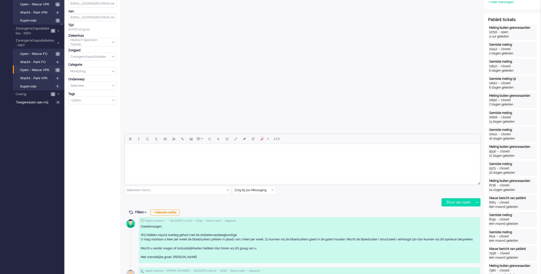
scroll to position [0, 0]
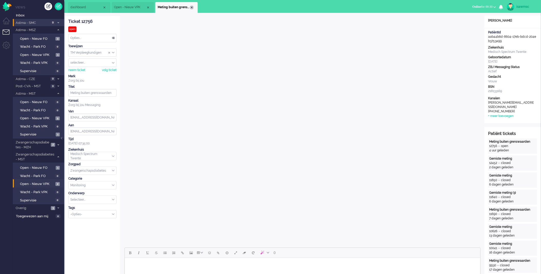
click at [193, 8] on div "Close tab" at bounding box center [192, 7] width 4 height 4
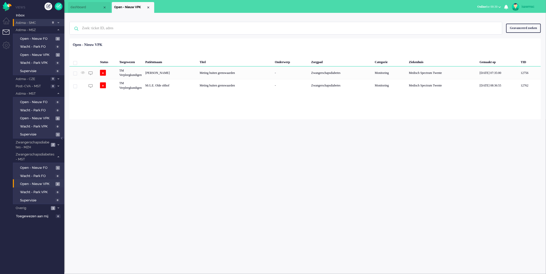
click at [184, 97] on div "Loading... Status Toegewezen Patiëntnaam Titel Onderwerp Zorgpad Categorie Ziek…" at bounding box center [304, 79] width 471 height 81
click at [49, 117] on span "Open - Nieuw VPK" at bounding box center [37, 118] width 34 height 5
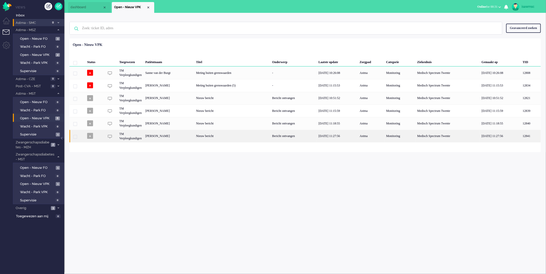
click at [194, 140] on div "[PERSON_NAME]" at bounding box center [168, 136] width 51 height 13
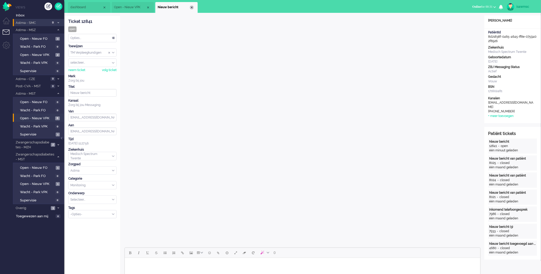
click at [192, 7] on div "Close tab" at bounding box center [192, 7] width 4 height 4
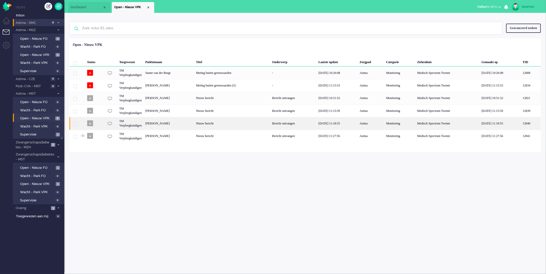
click at [164, 125] on div "Pascal Amptmeijer" at bounding box center [168, 123] width 51 height 13
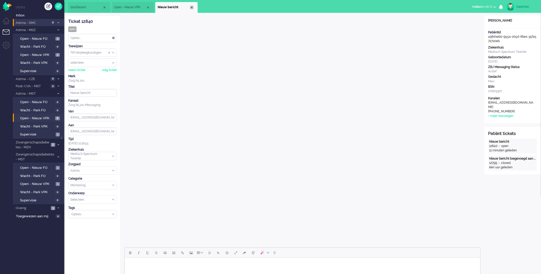
click at [193, 8] on div "Close tab" at bounding box center [192, 7] width 4 height 4
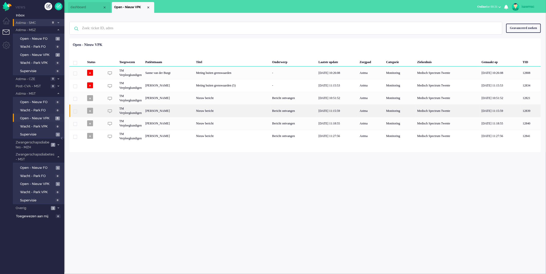
click at [178, 110] on div "[PERSON_NAME]" at bounding box center [168, 111] width 51 height 13
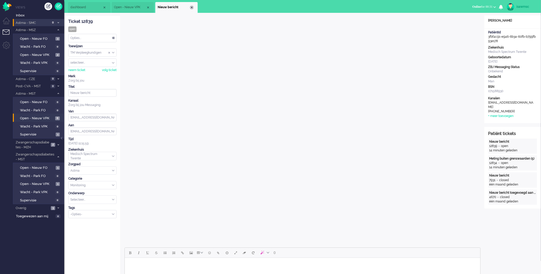
click at [192, 9] on div "Close tab" at bounding box center [192, 7] width 4 height 4
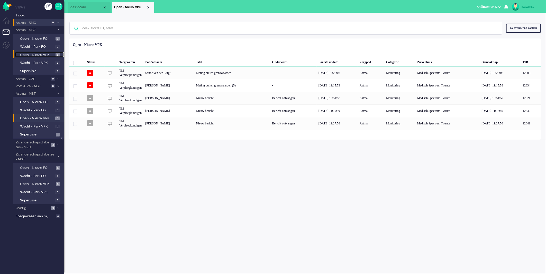
click at [60, 55] on span "2" at bounding box center [57, 55] width 4 height 4
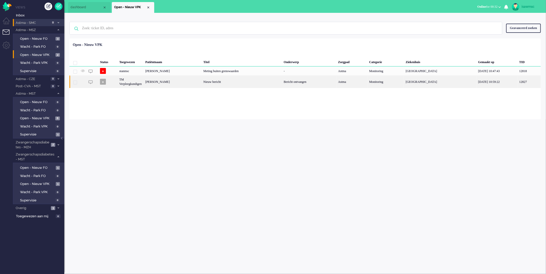
click at [201, 86] on div "Margaretha Johanna Heijkoop" at bounding box center [172, 82] width 58 height 13
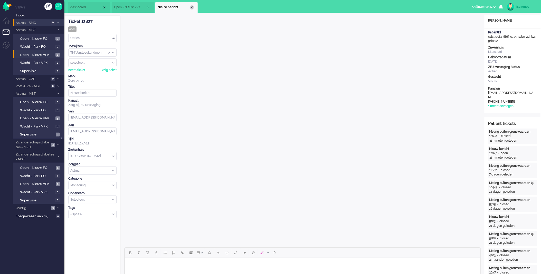
click at [193, 8] on div "Close tab" at bounding box center [192, 7] width 4 height 4
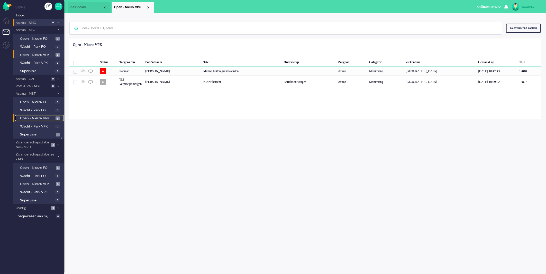
click at [34, 117] on span "Open - Nieuw VPK" at bounding box center [37, 118] width 34 height 5
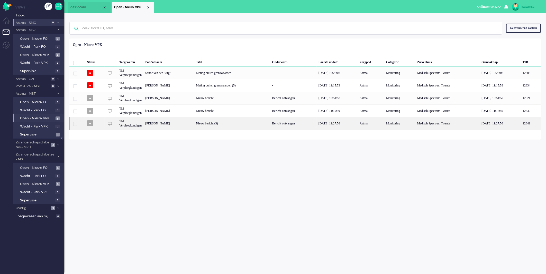
click at [193, 126] on div "[PERSON_NAME]" at bounding box center [168, 123] width 51 height 13
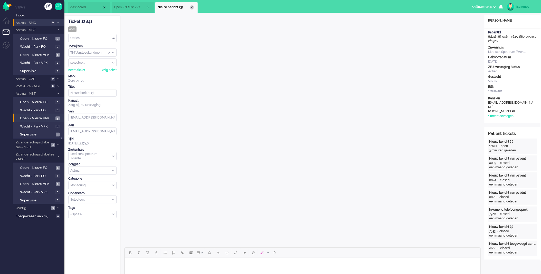
click at [194, 7] on div "Close tab" at bounding box center [192, 7] width 4 height 4
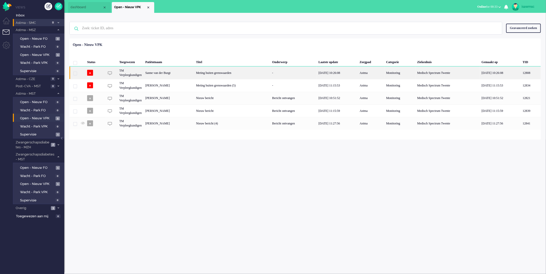
click at [178, 78] on div "Sanne van der Burgt" at bounding box center [168, 73] width 51 height 13
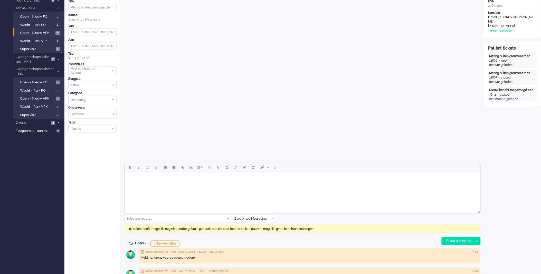
scroll to position [171, 0]
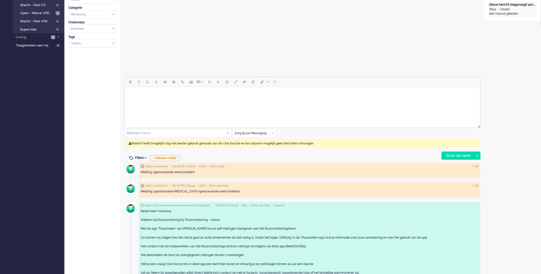
click at [274, 134] on input "text" at bounding box center [254, 133] width 43 height 8
click at [262, 149] on li "uitgaand telefoon" at bounding box center [254, 148] width 43 height 7
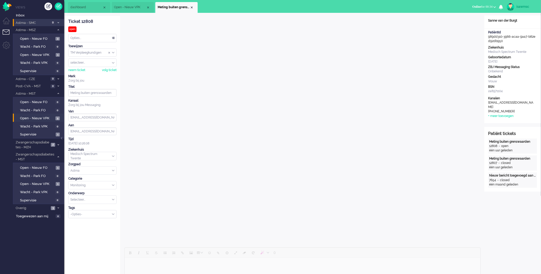
scroll to position [57, 0]
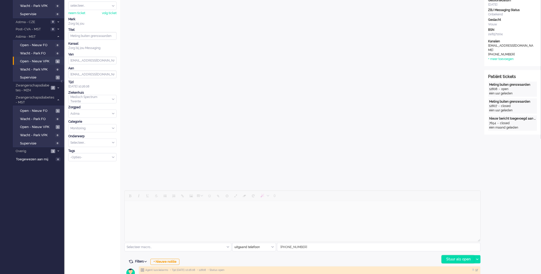
click at [454, 263] on div "Stuur als open" at bounding box center [458, 260] width 32 height 8
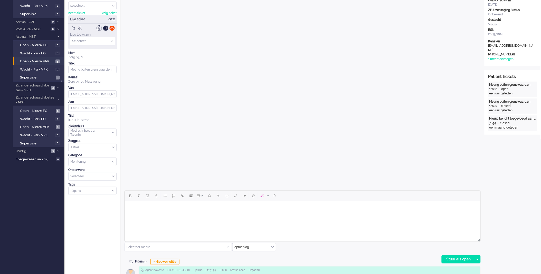
scroll to position [0, 0]
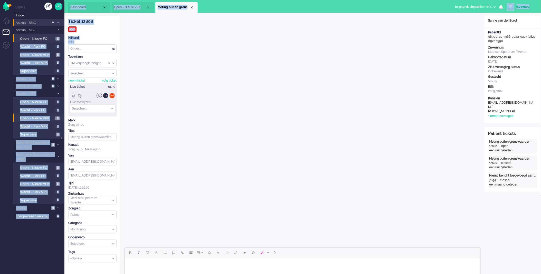
drag, startPoint x: 84, startPoint y: 41, endPoint x: 51, endPoint y: 41, distance: 32.9
click at [51, 41] on div "Thuis Dashboard Meldingen Volgen Kennisbank release_2.1.2 Views Inbox Astma - S…" at bounding box center [270, 137] width 541 height 274
drag, startPoint x: 51, startPoint y: 41, endPoint x: 97, endPoint y: 35, distance: 46.7
click at [97, 35] on div "Ticket 12808 open Kijkend mlie Opties... Zet Status Open In afwachting Geparkee…" at bounding box center [92, 139] width 48 height 247
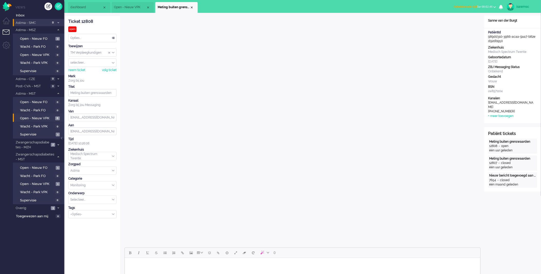
click at [485, 5] on span "Administratie tijd for 00:02:46" at bounding box center [473, 7] width 39 height 4
click at [461, 24] on label "Online" at bounding box center [475, 23] width 41 height 4
click at [89, 219] on div "Ticket 12808 open Kijkend mlie Opties... Zet Status Open In afwachting Geparkee…" at bounding box center [92, 246] width 57 height 462
click at [91, 217] on div "Select Tags" at bounding box center [90, 214] width 43 height 5
click at [88, 222] on li "supervisie" at bounding box center [93, 222] width 48 height 7
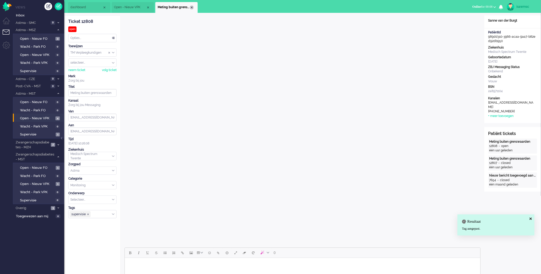
click at [191, 7] on div "Close tab" at bounding box center [192, 7] width 4 height 4
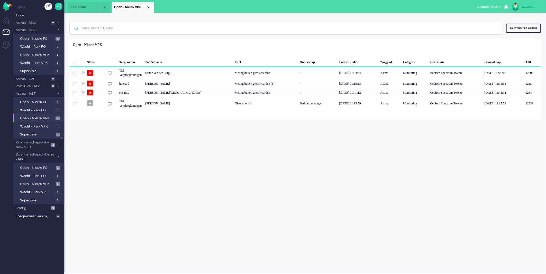
click at [207, 124] on div "isawmsc Thuis Ticket Csat Mijn gemiddelde cijfer Deze week - Ticket Bijdragen P…" at bounding box center [304, 144] width 481 height 262
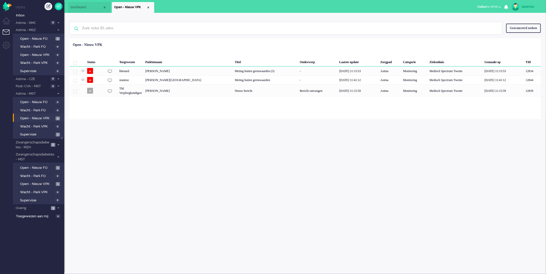
click at [141, 165] on div "isawmsc Thuis Ticket Csat Mijn gemiddelde cijfer Deze week - Ticket Bijdragen P…" at bounding box center [304, 144] width 481 height 262
click at [54, 133] on link "Supervisie 2" at bounding box center [39, 135] width 49 height 6
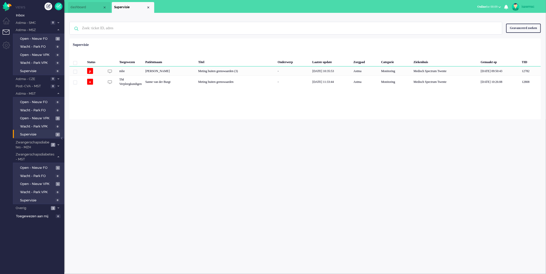
click at [175, 122] on div "isawmsc Thuis Ticket Csat Mijn gemiddelde cijfer Deze week - Ticket Bijdragen P…" at bounding box center [304, 144] width 481 height 262
click at [183, 53] on div "Geselecteerd 0 Set Status: open pending holding solved Verwijder Selecteer... U…" at bounding box center [304, 51] width 471 height 10
click at [51, 117] on span "Open - Nieuw VPK" at bounding box center [37, 118] width 34 height 5
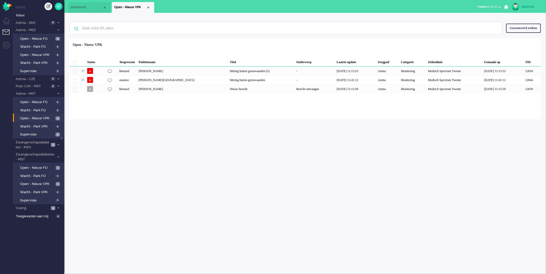
click at [112, 130] on div "isawmsc Thuis Ticket Csat Mijn gemiddelde cijfer Deze week - Ticket Bijdragen P…" at bounding box center [304, 144] width 481 height 262
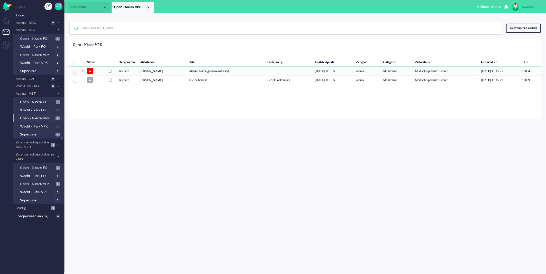
click at [51, 114] on li "Open - Nieuw VPK 2" at bounding box center [38, 118] width 51 height 8
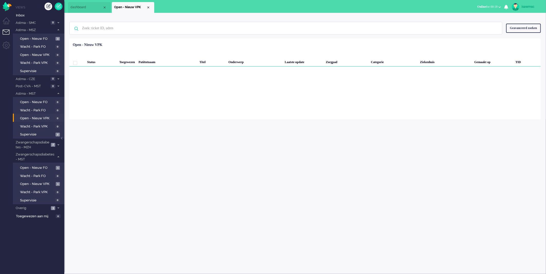
click at [481, 5] on span "Online" at bounding box center [481, 7] width 9 height 4
click at [474, 18] on label "Niet beschikbaar" at bounding box center [479, 17] width 41 height 4
click at [476, 4] on button "Niet beschikbaar for 00:14" at bounding box center [482, 6] width 43 height 7
click at [466, 23] on label "Online" at bounding box center [479, 23] width 41 height 4
